Goal: Information Seeking & Learning: Compare options

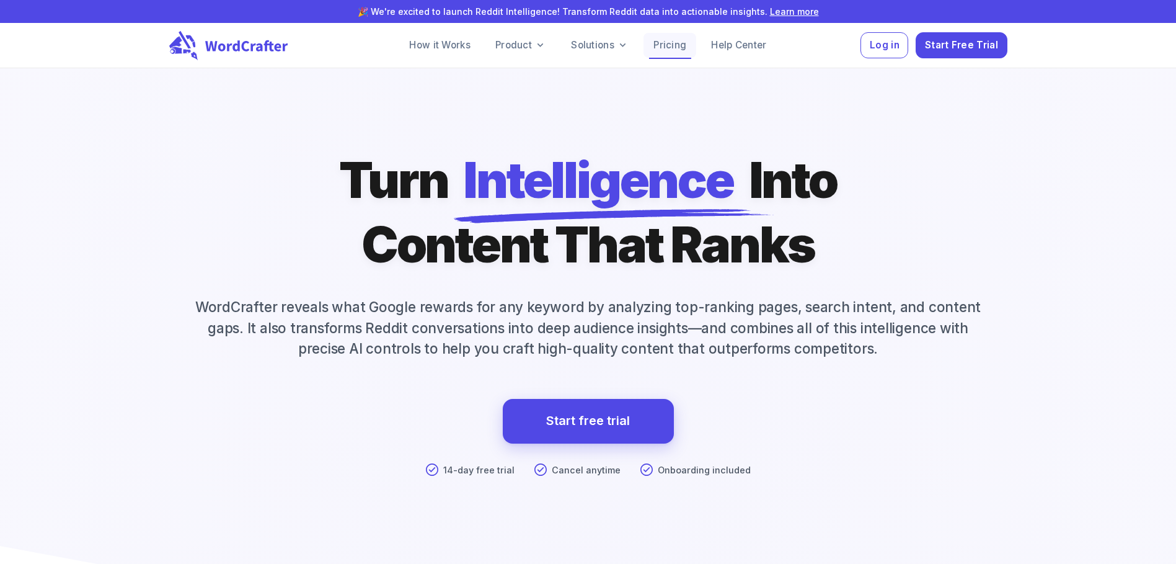
click at [677, 45] on link "Pricing" at bounding box center [670, 45] width 53 height 25
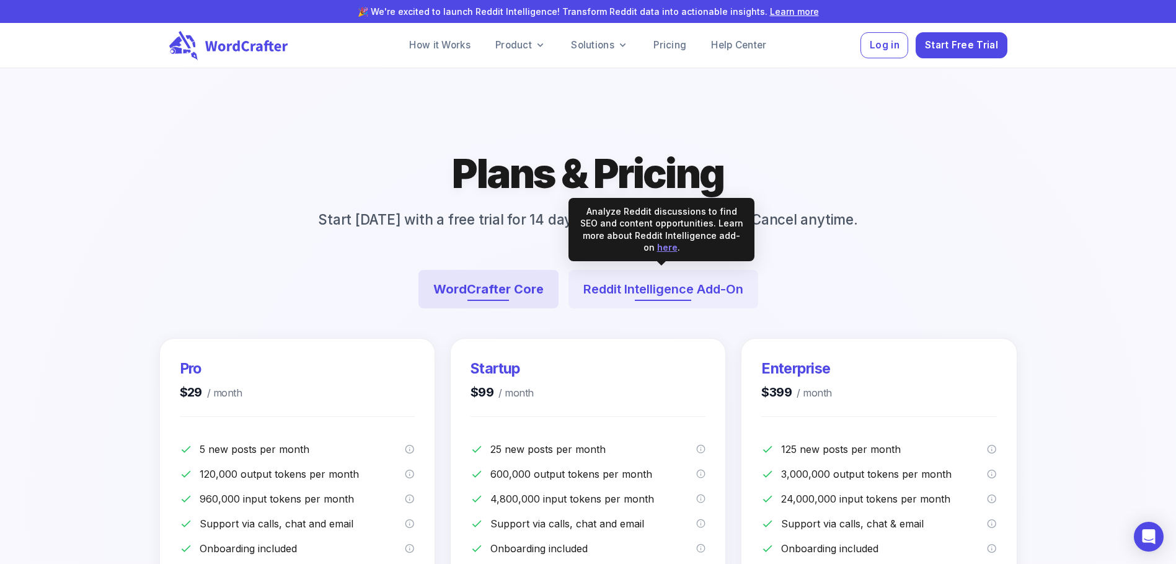
click at [701, 287] on button "Reddit Intelligence Add-On" at bounding box center [664, 289] width 190 height 38
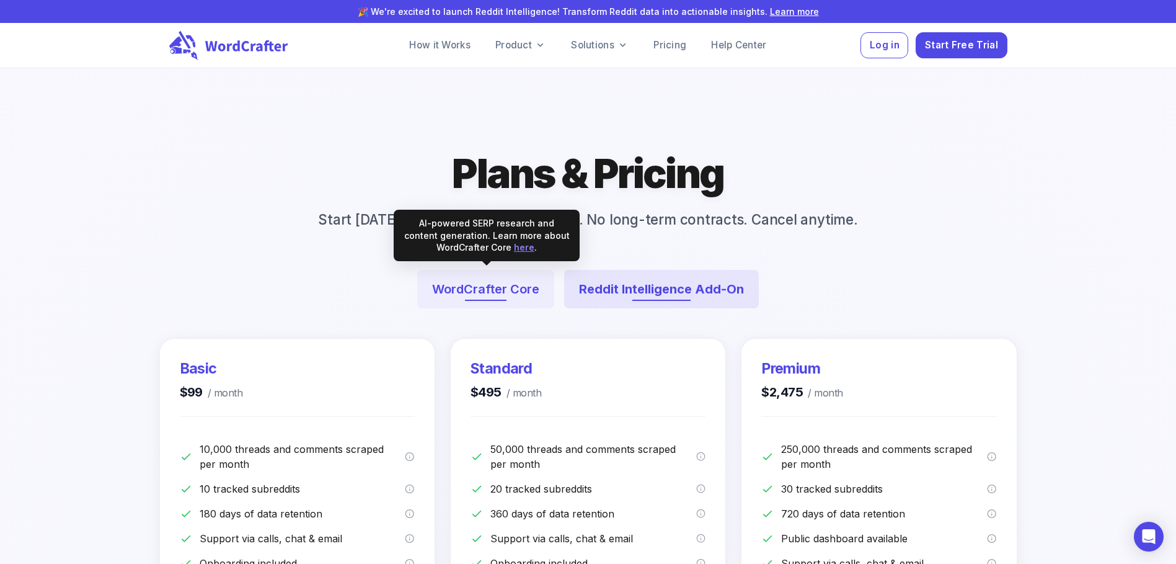
click at [506, 290] on button "WordCrafter Core" at bounding box center [485, 289] width 137 height 38
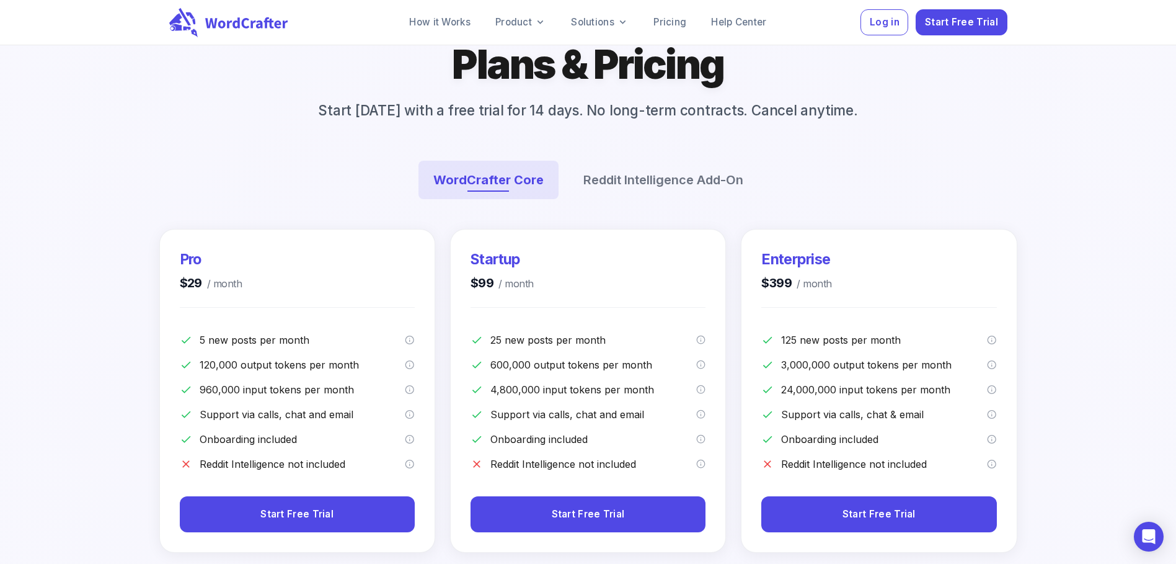
scroll to position [124, 0]
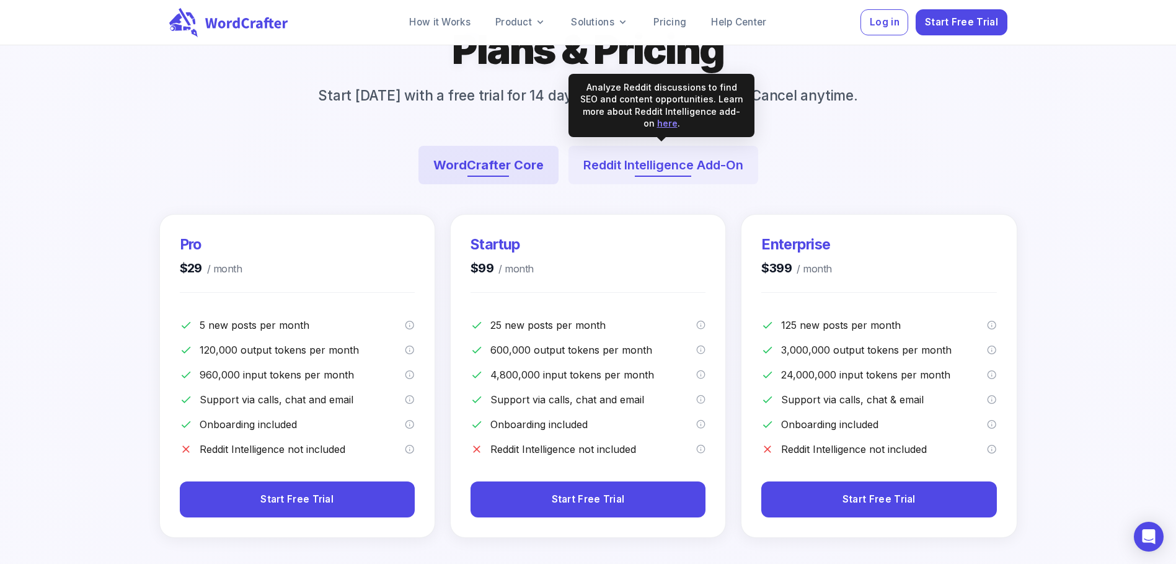
click at [660, 172] on button "Reddit Intelligence Add-On" at bounding box center [664, 165] width 190 height 38
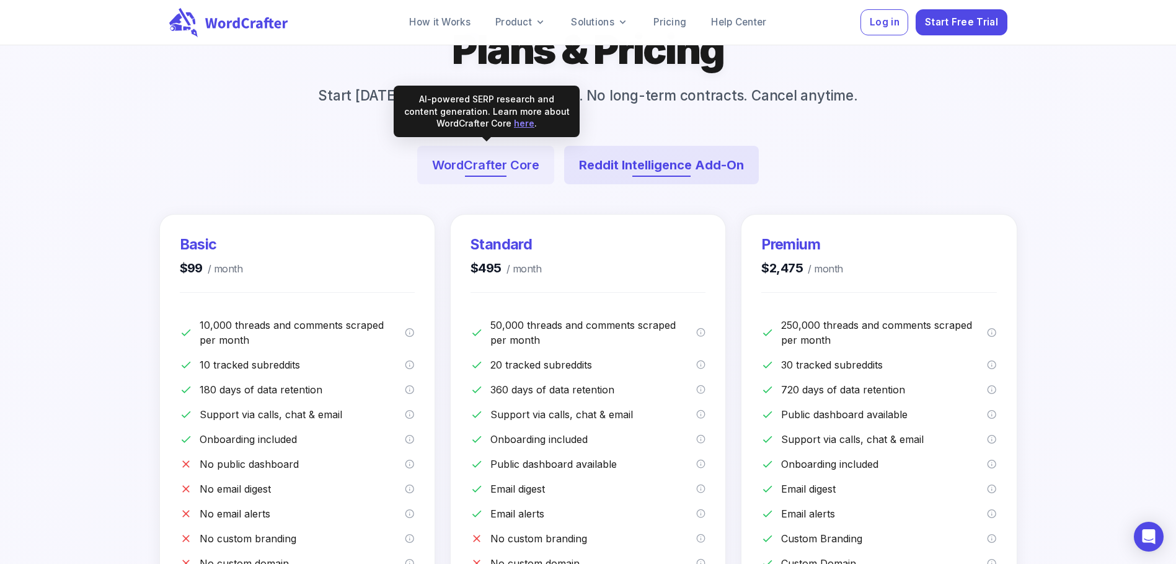
click at [477, 161] on button "WordCrafter Core" at bounding box center [485, 165] width 137 height 38
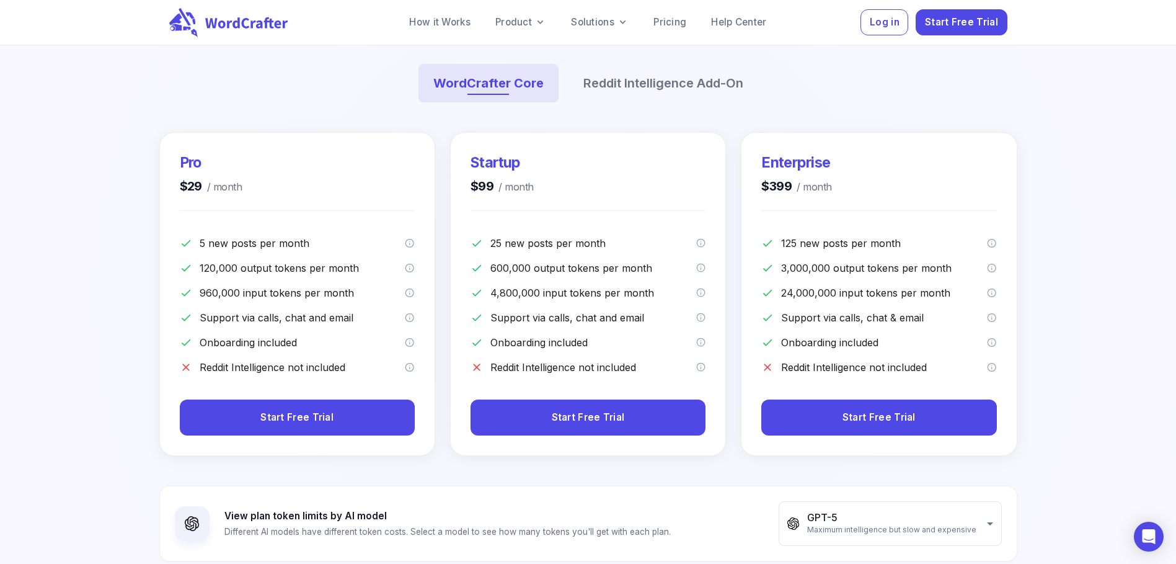
scroll to position [186, 0]
